Goal: Information Seeking & Learning: Stay updated

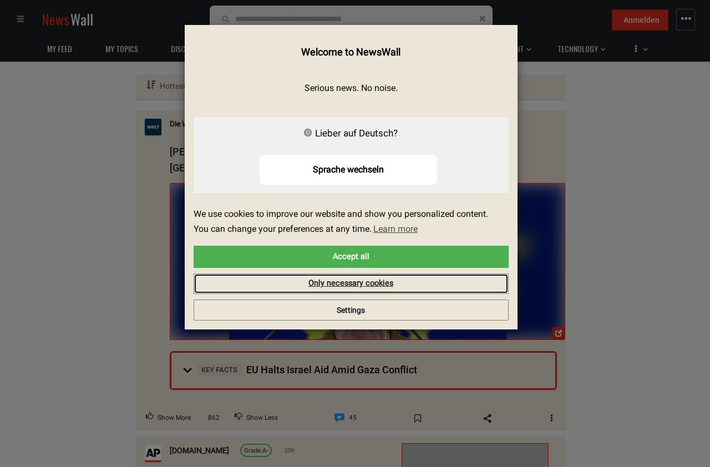
click at [400, 279] on link "Only necessary cookies" at bounding box center [351, 284] width 315 height 21
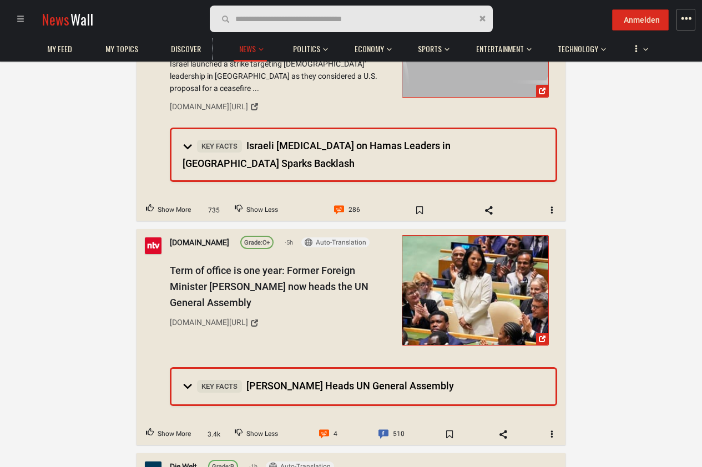
scroll to position [399, 0]
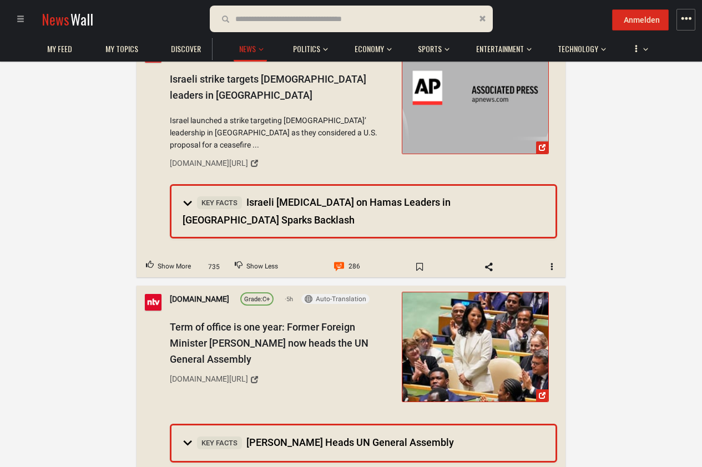
click at [322, 13] on input "text" at bounding box center [299, 19] width 128 height 12
type input "******"
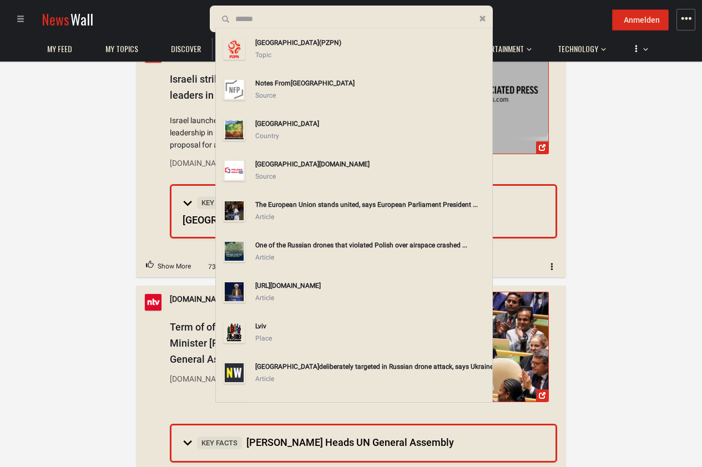
click at [285, 129] on div "[GEOGRAPHIC_DATA]" at bounding box center [371, 124] width 232 height 12
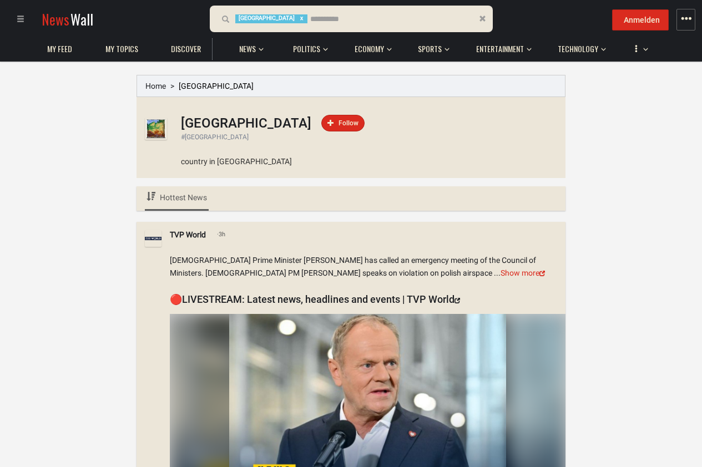
click at [185, 204] on link "Hottest News" at bounding box center [177, 198] width 64 height 24
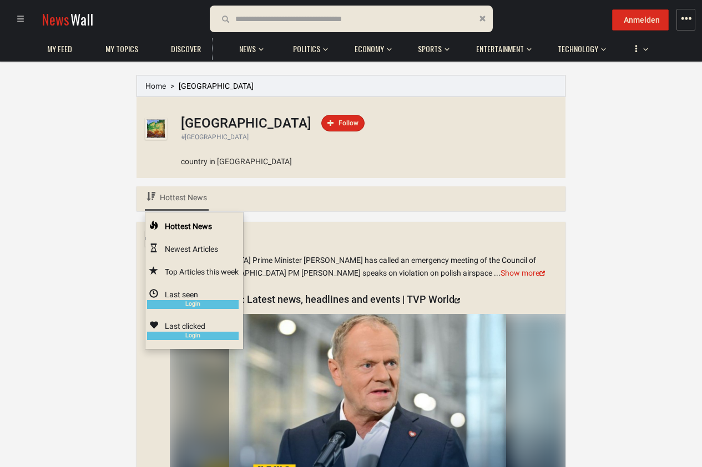
click at [189, 252] on span "Newest Articles" at bounding box center [191, 249] width 53 height 9
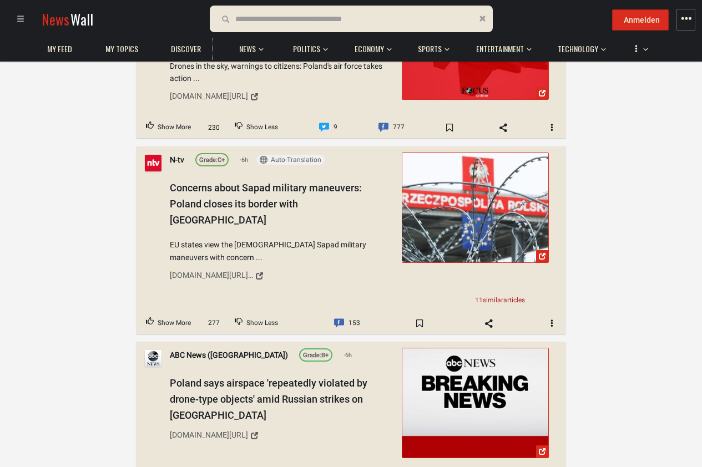
scroll to position [5859, 0]
